Goal: Information Seeking & Learning: Find specific page/section

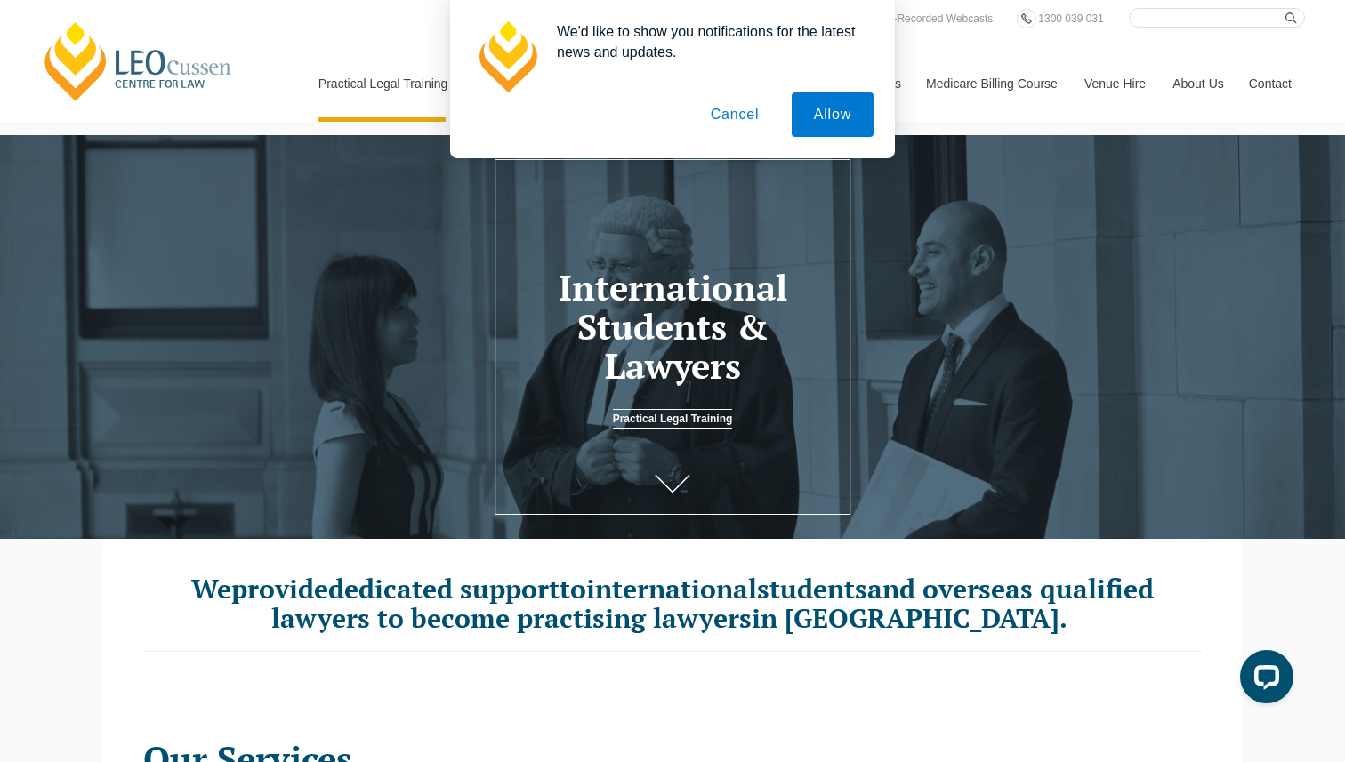
click at [722, 105] on button "Cancel" at bounding box center [734, 114] width 93 height 44
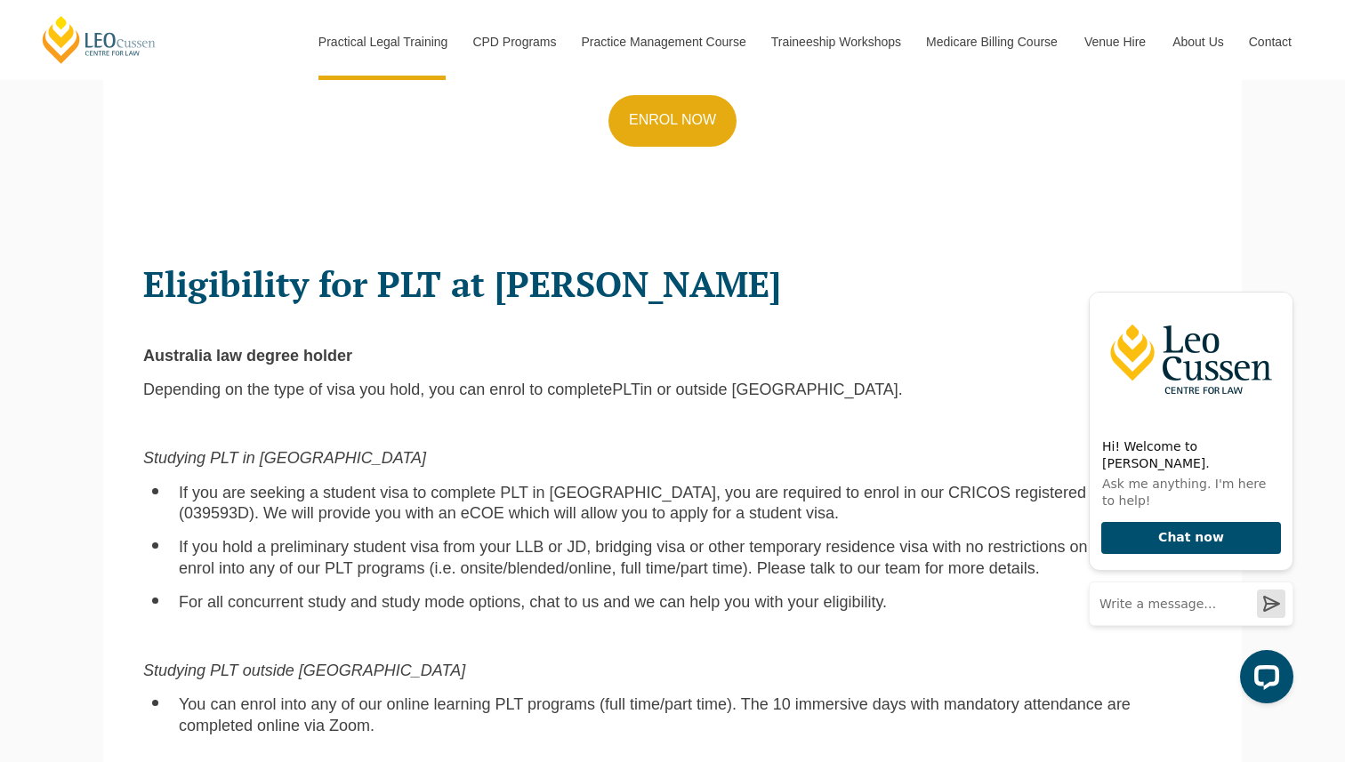
scroll to position [1026, 0]
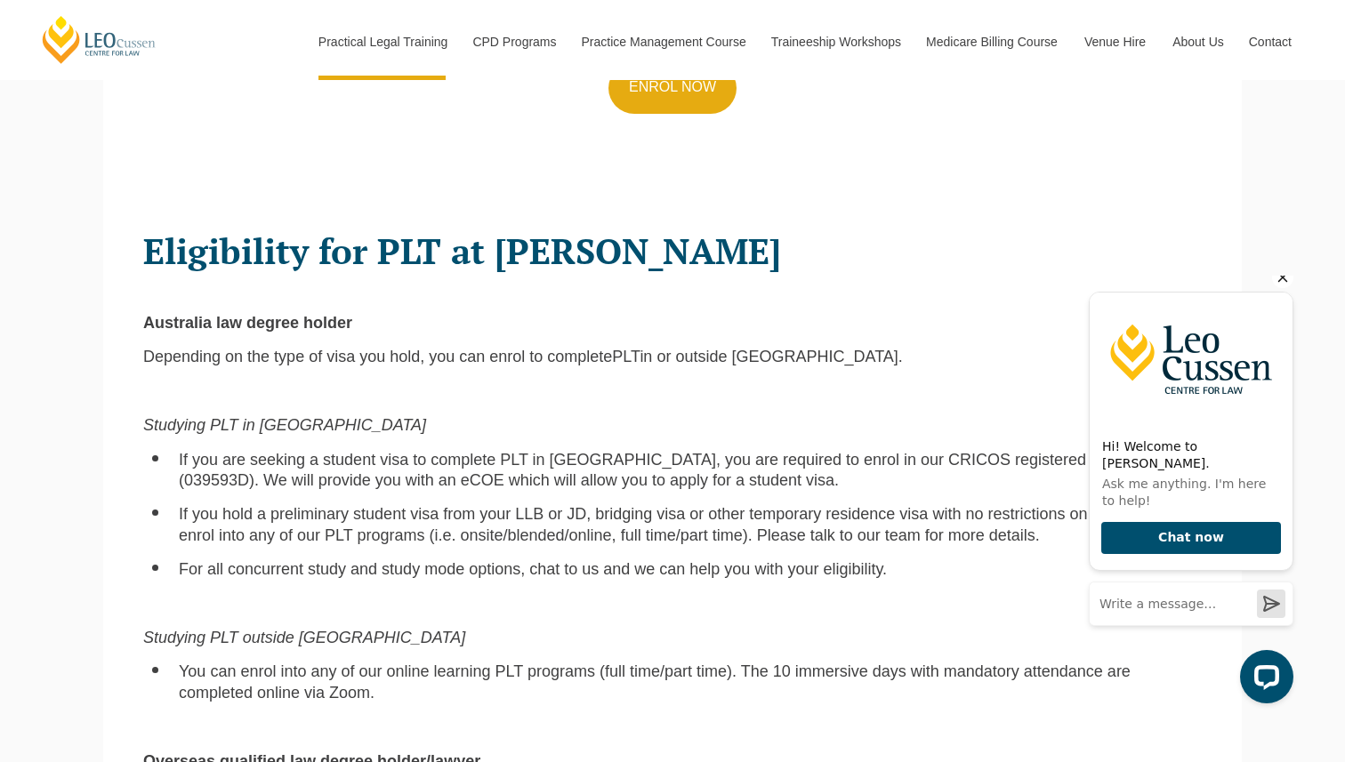
click at [1279, 288] on icon "Hide greeting" at bounding box center [1282, 277] width 21 height 21
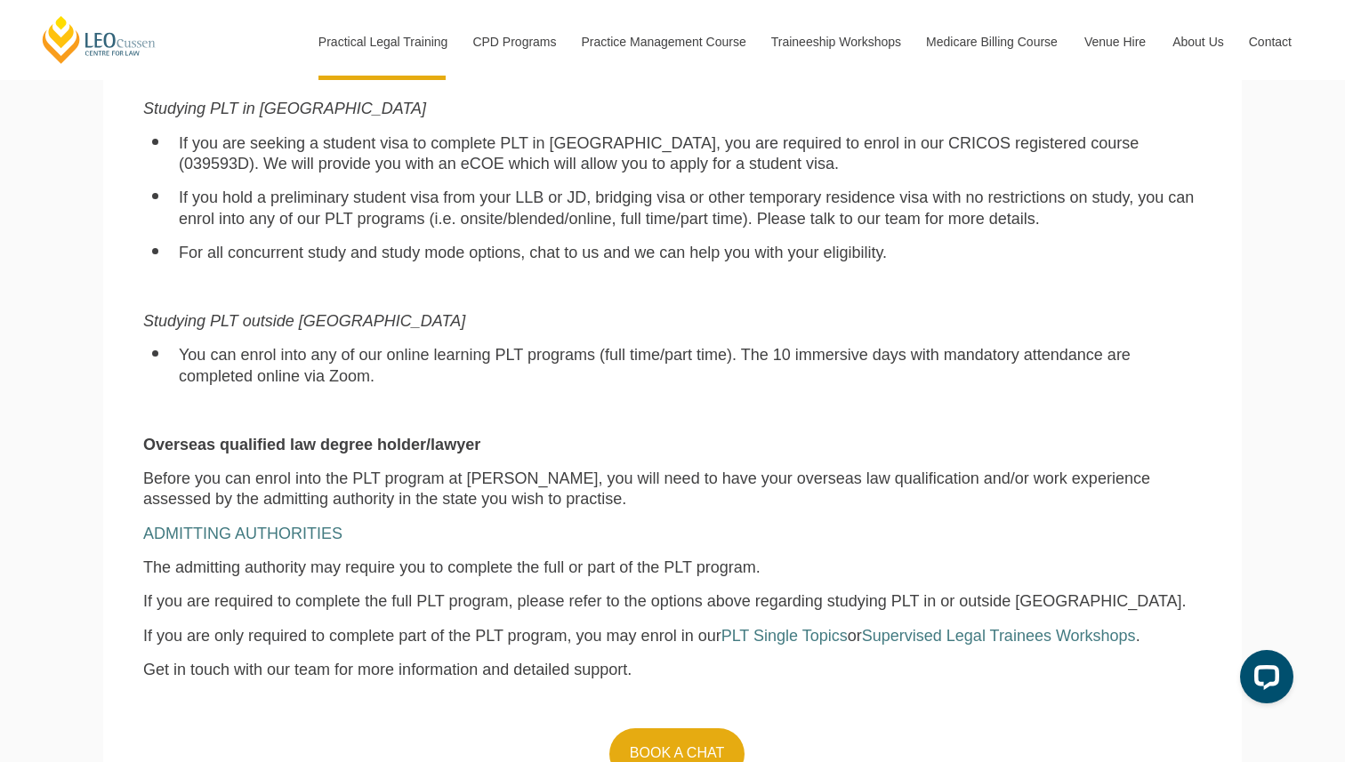
scroll to position [1346, 0]
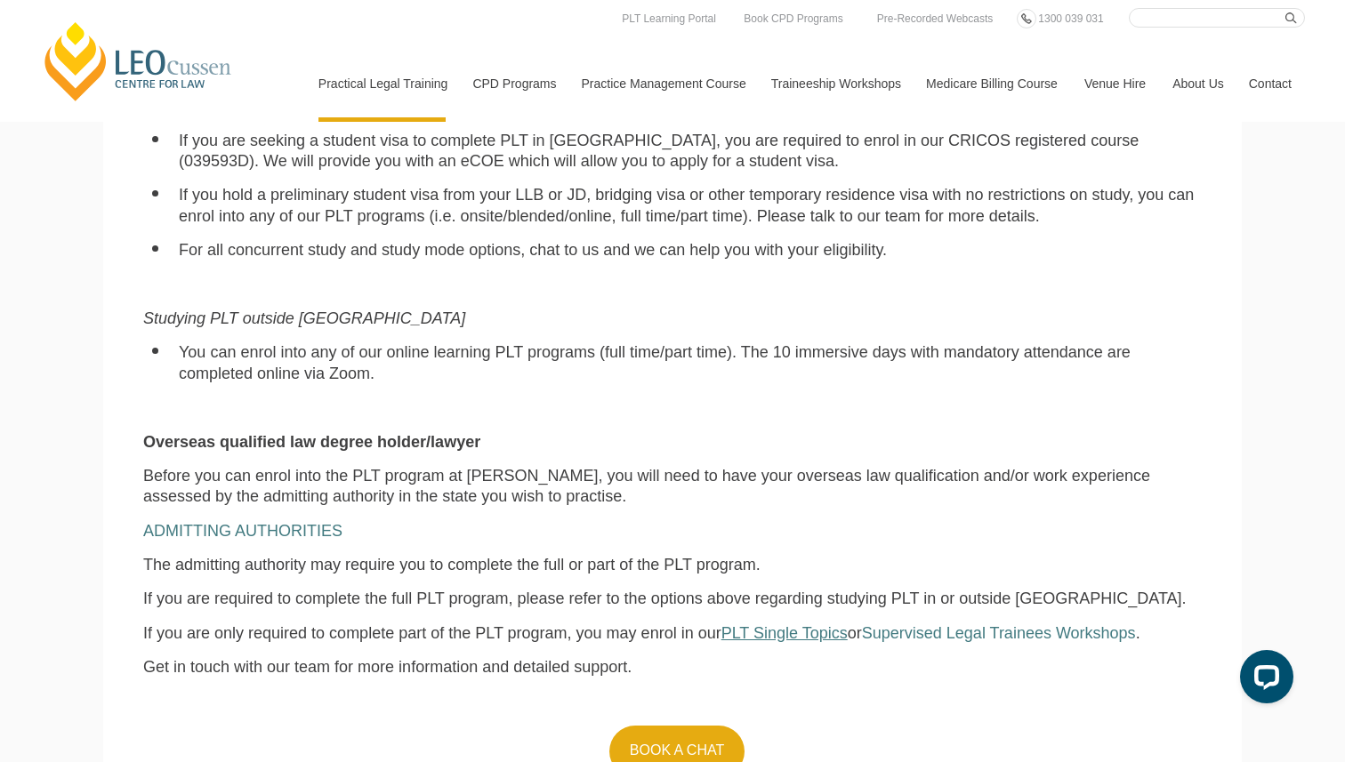
click at [752, 624] on span "PLT Single Topics" at bounding box center [784, 633] width 126 height 18
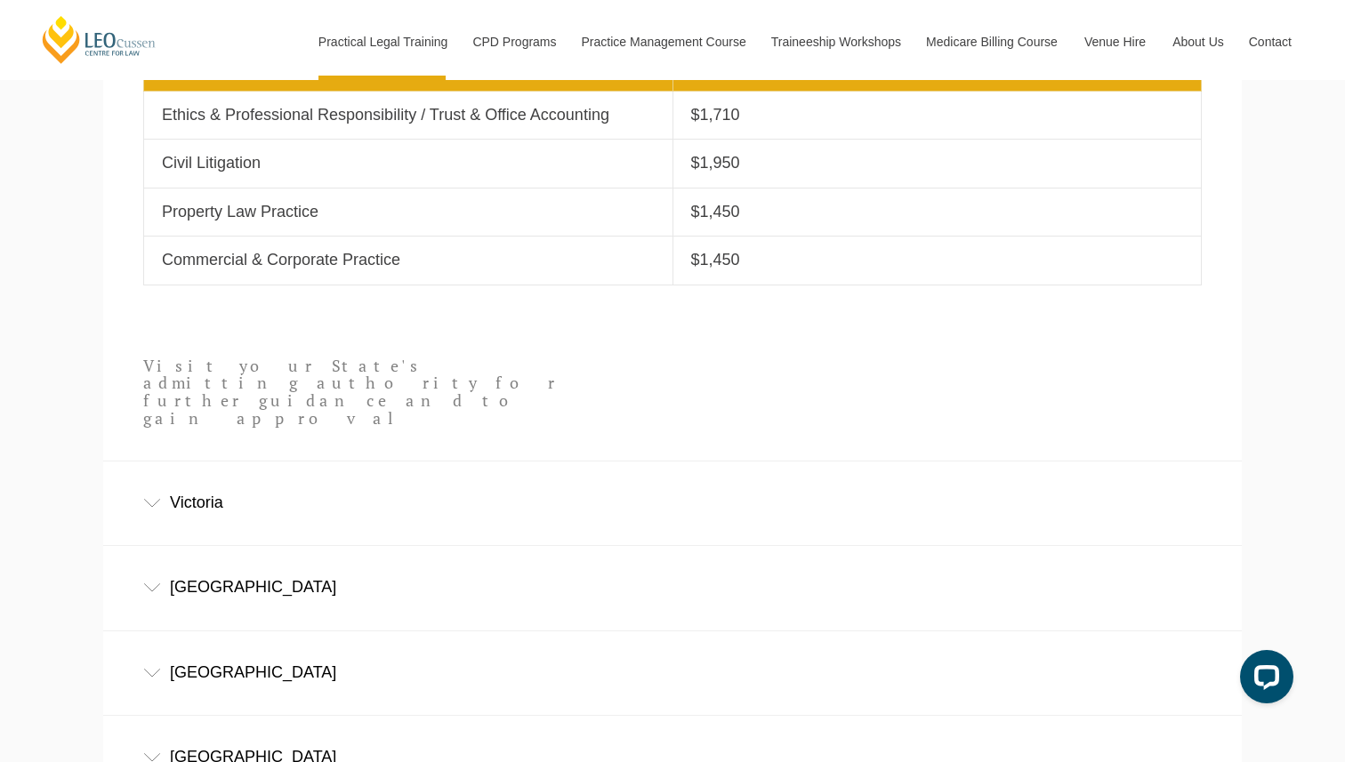
scroll to position [887, 0]
click at [166, 550] on div "New South Wales" at bounding box center [672, 586] width 1138 height 83
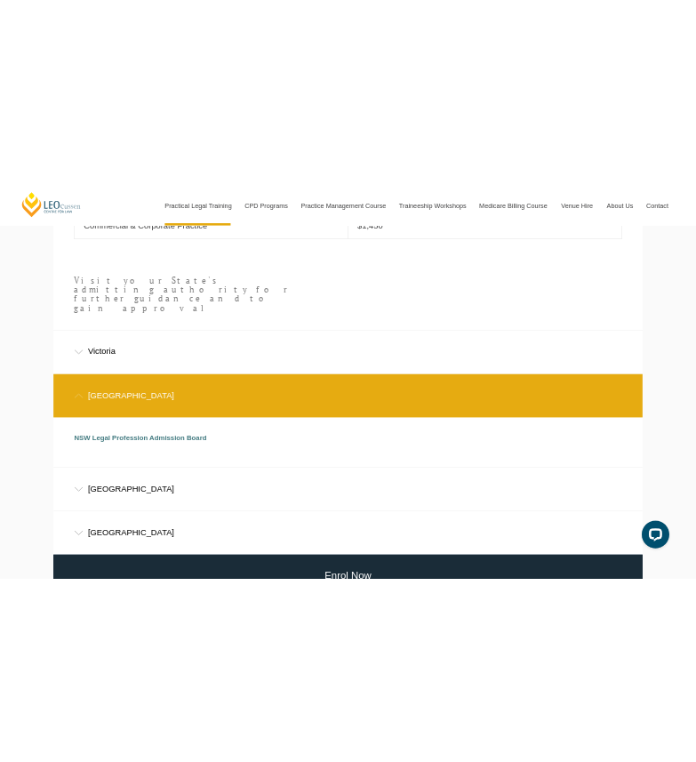
scroll to position [1072, 0]
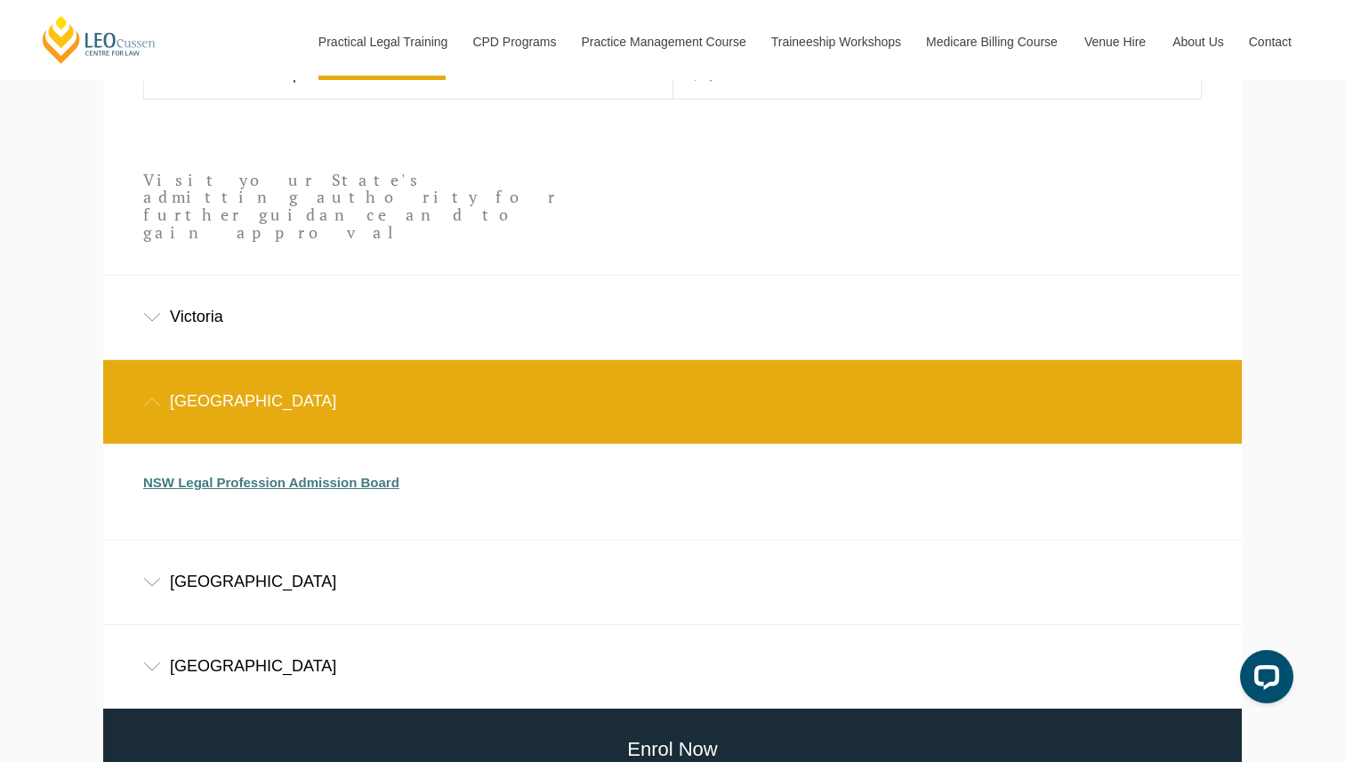
click at [197, 475] on link "NSW Legal Profession Admission Board" at bounding box center [271, 482] width 256 height 15
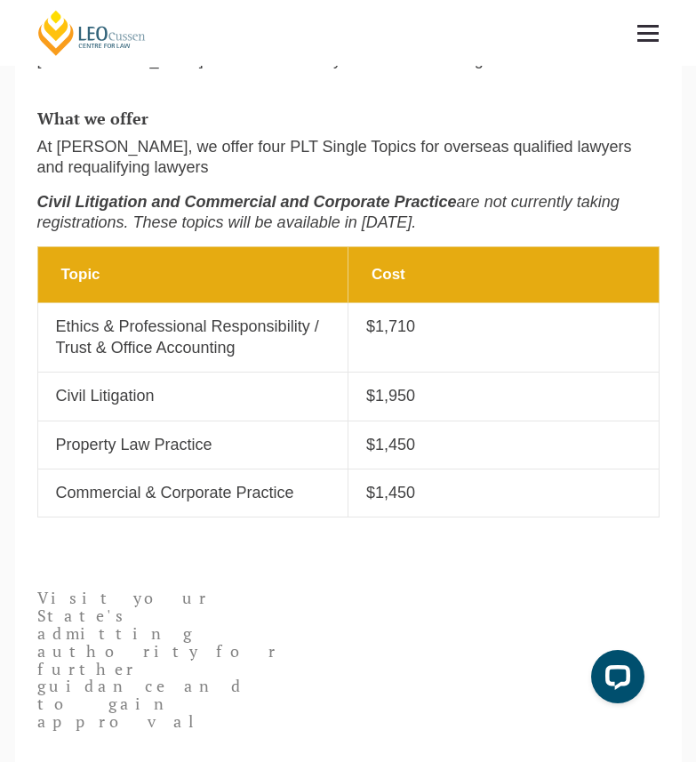
scroll to position [409, 0]
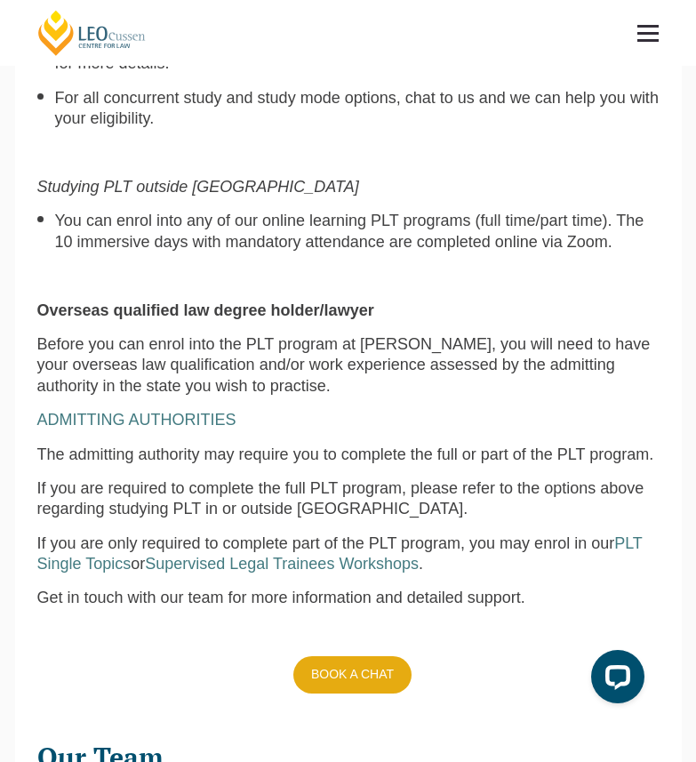
scroll to position [1346, 0]
